Goal: Task Accomplishment & Management: Use online tool/utility

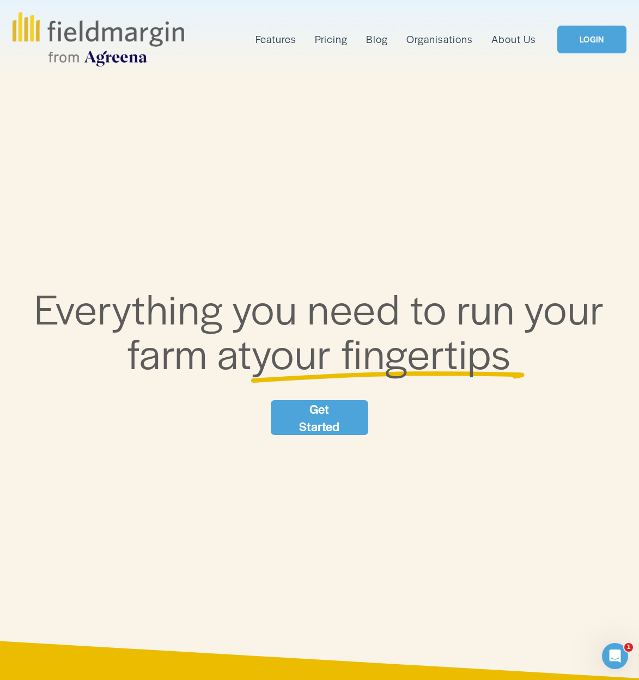
drag, startPoint x: 573, startPoint y: 16, endPoint x: 588, endPoint y: 38, distance: 26.6
click at [588, 38] on link "LOGIN" at bounding box center [591, 40] width 69 height 28
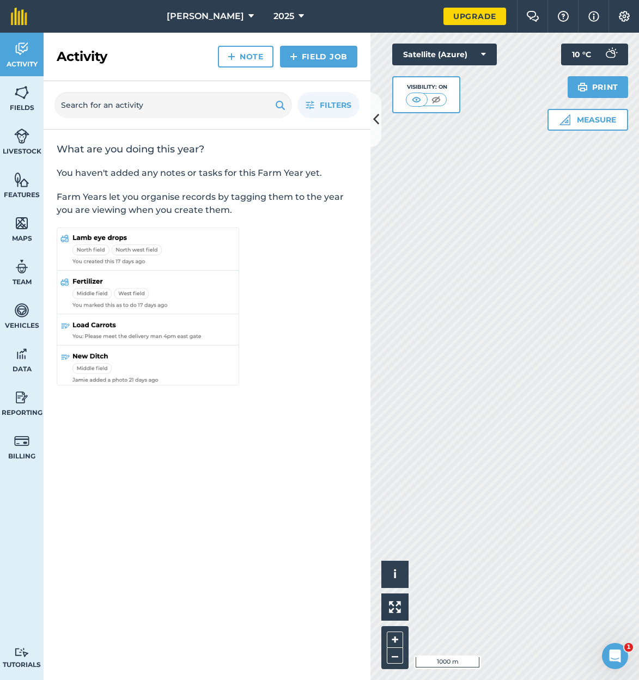
click at [301, 55] on link "Field Job" at bounding box center [318, 57] width 77 height 22
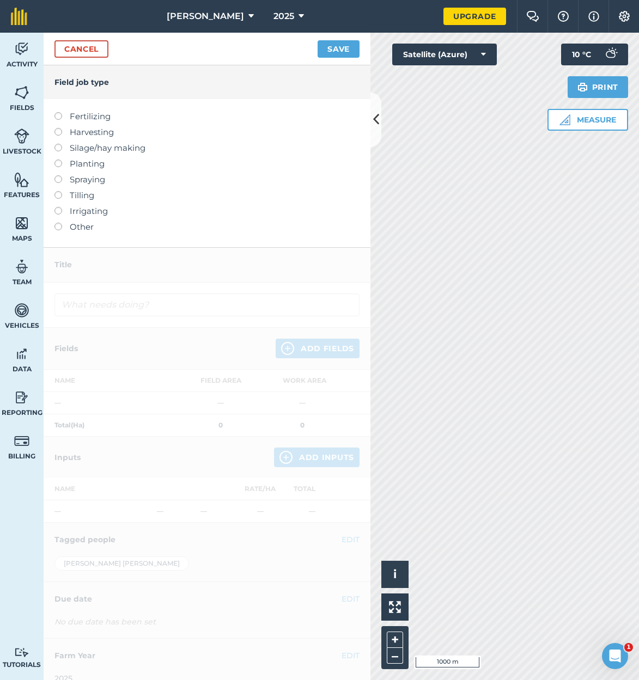
click at [59, 112] on label at bounding box center [61, 112] width 15 height 0
type input "Fertilizing"
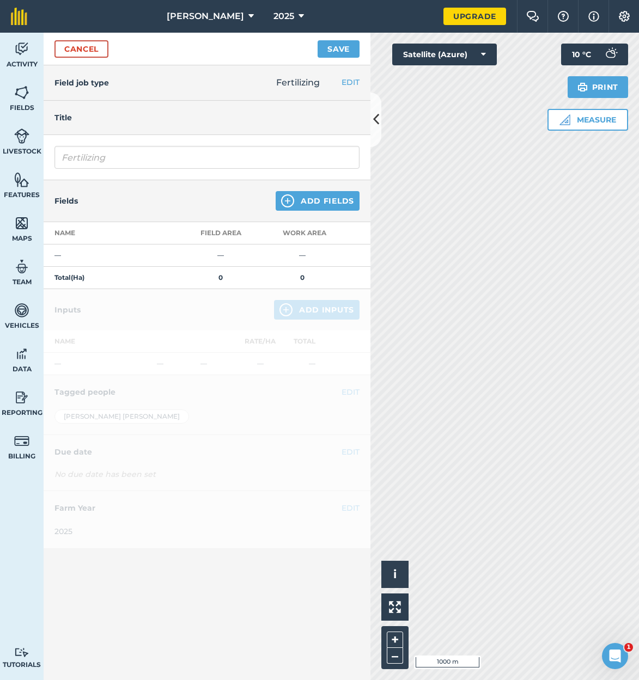
click at [323, 199] on button "Add Fields" at bounding box center [318, 201] width 84 height 20
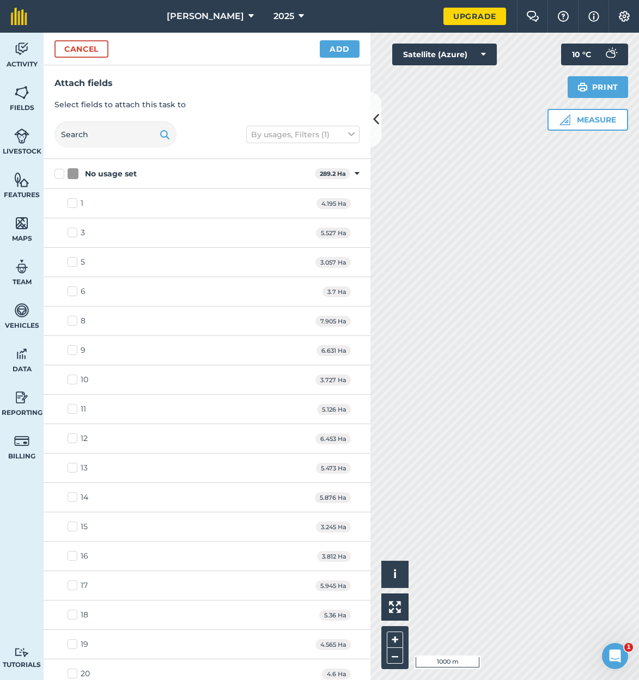
click at [379, 117] on icon at bounding box center [376, 119] width 6 height 19
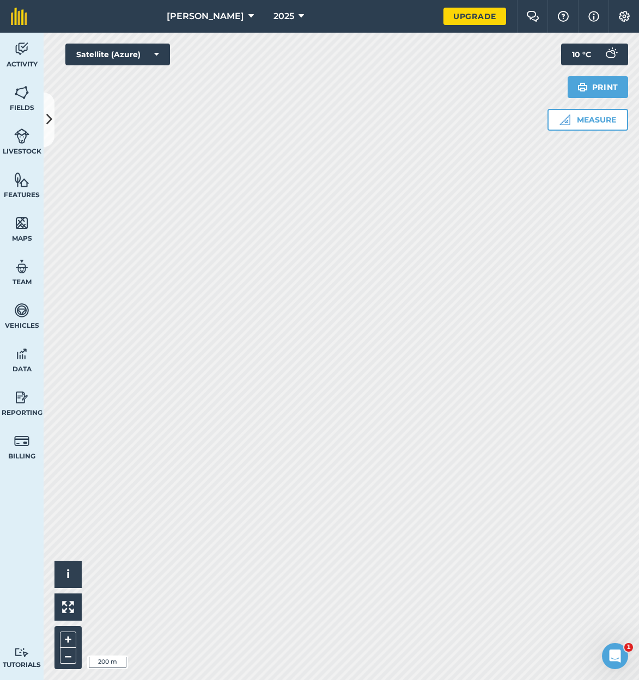
click at [45, 113] on button at bounding box center [49, 120] width 11 height 54
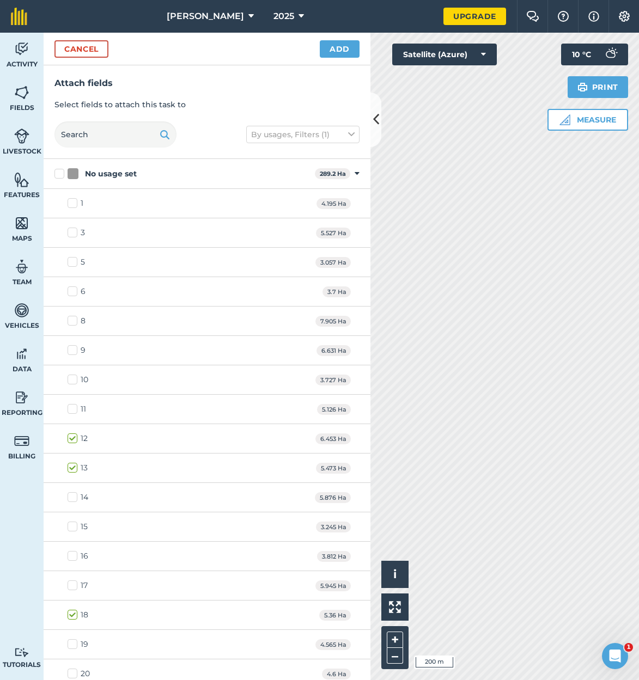
click at [342, 47] on button "Add" at bounding box center [340, 48] width 40 height 17
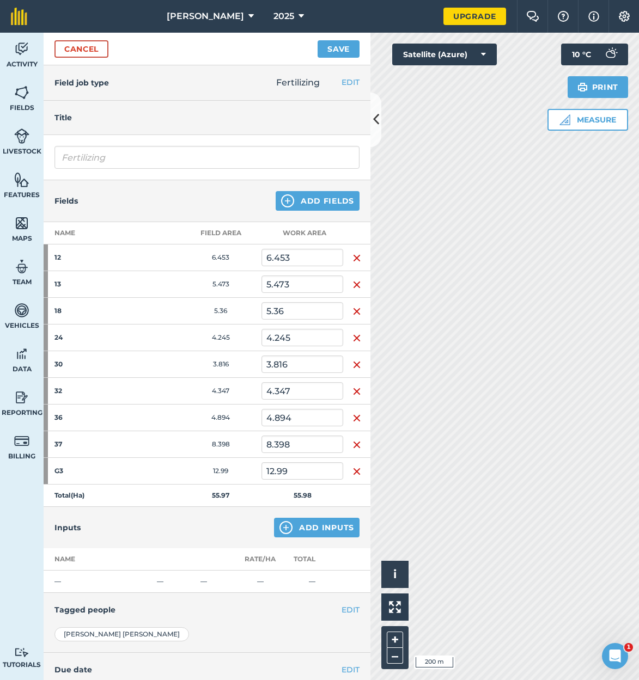
click at [320, 195] on button "Add Fields" at bounding box center [318, 201] width 84 height 20
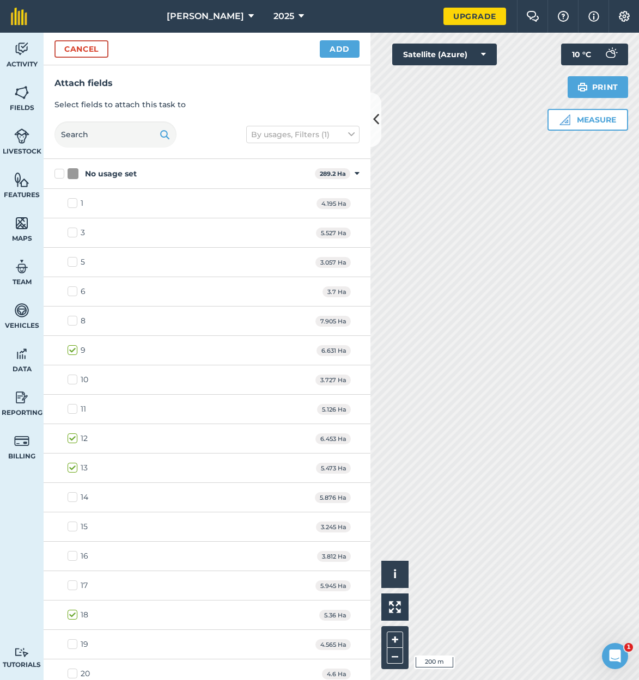
checkbox input "true"
click at [339, 48] on button "Add" at bounding box center [340, 48] width 40 height 17
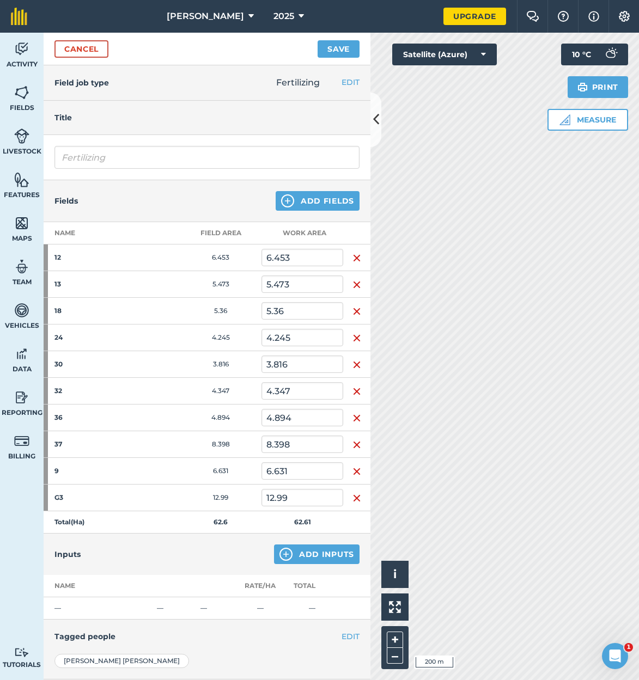
click at [321, 205] on button "Add Fields" at bounding box center [318, 201] width 84 height 20
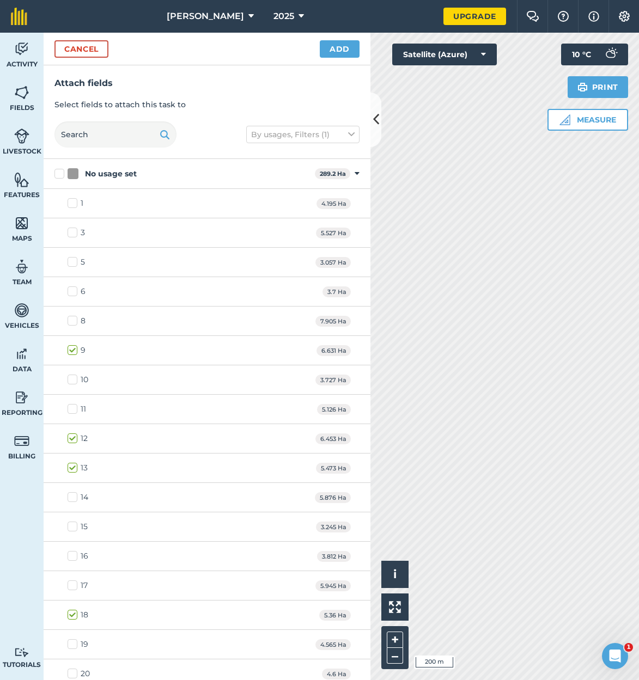
click at [373, 112] on icon at bounding box center [376, 119] width 6 height 19
